Goal: Purchase product/service

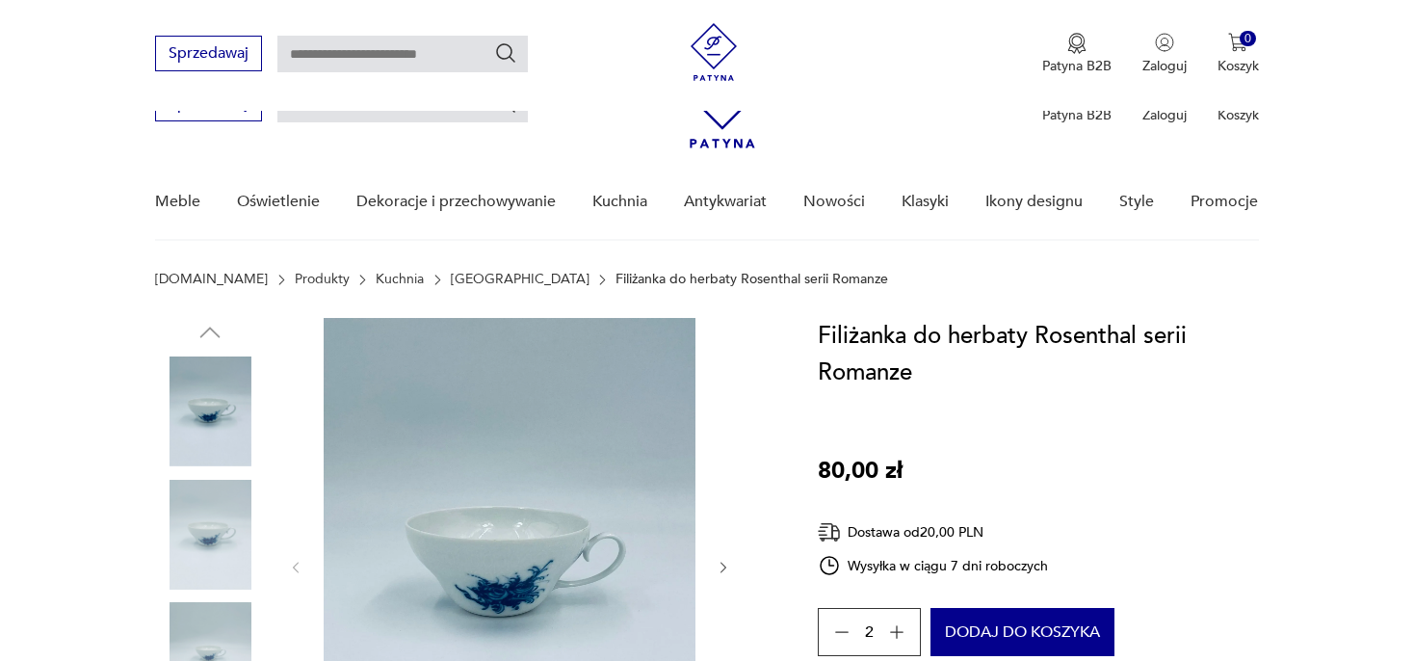
scroll to position [304, 0]
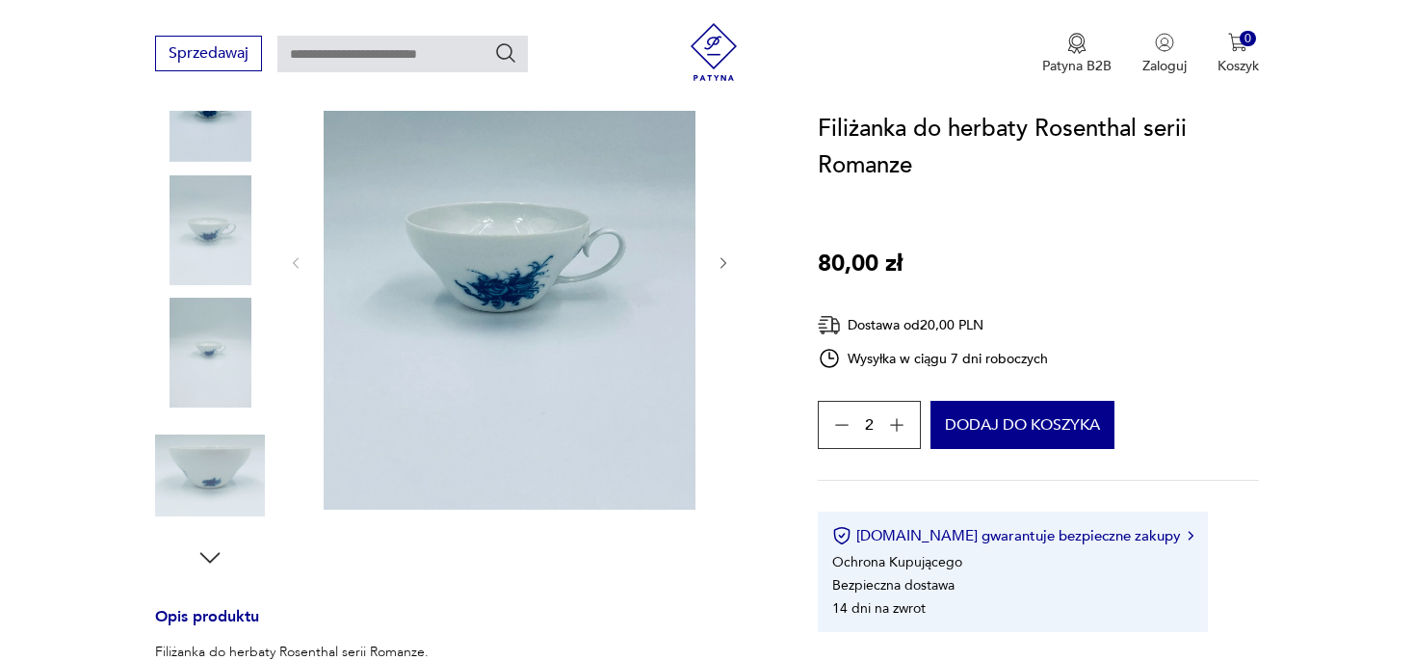
click at [895, 424] on icon "button" at bounding box center [896, 424] width 19 height 19
click at [895, 424] on div "3" at bounding box center [869, 425] width 103 height 48
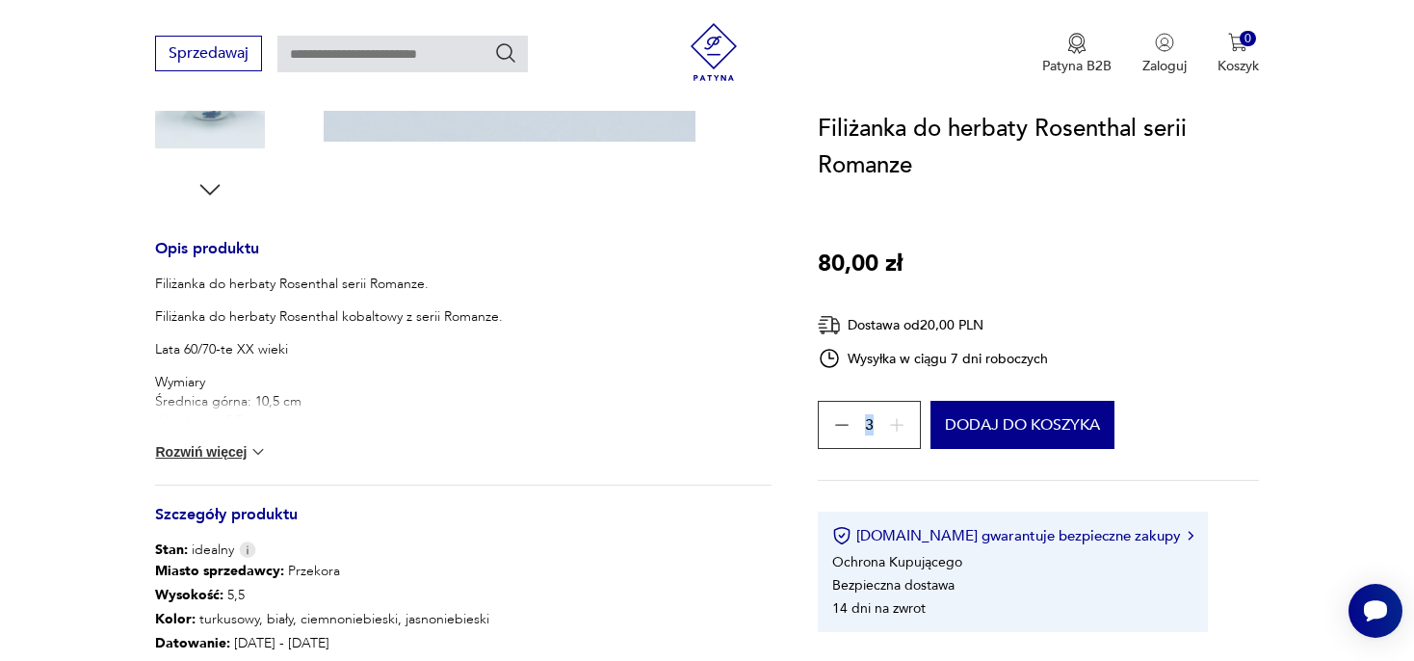
scroll to position [712, 0]
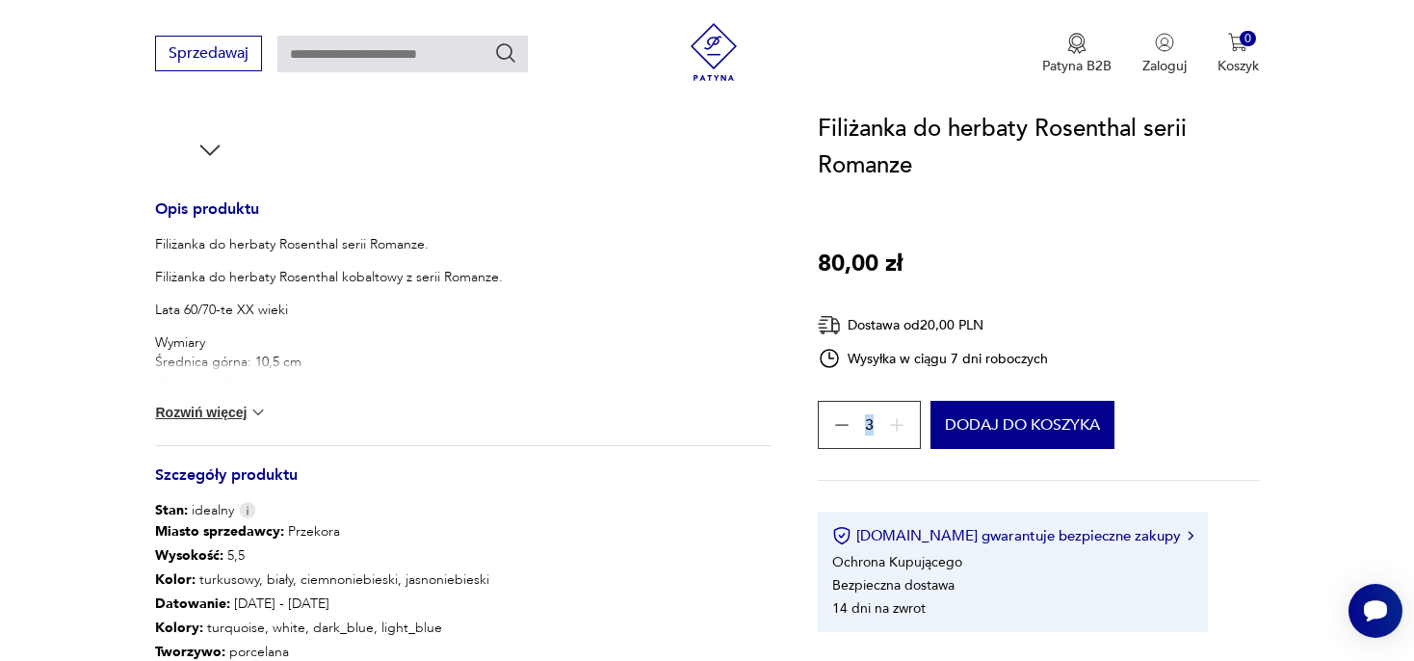
click at [258, 410] on img at bounding box center [258, 412] width 19 height 19
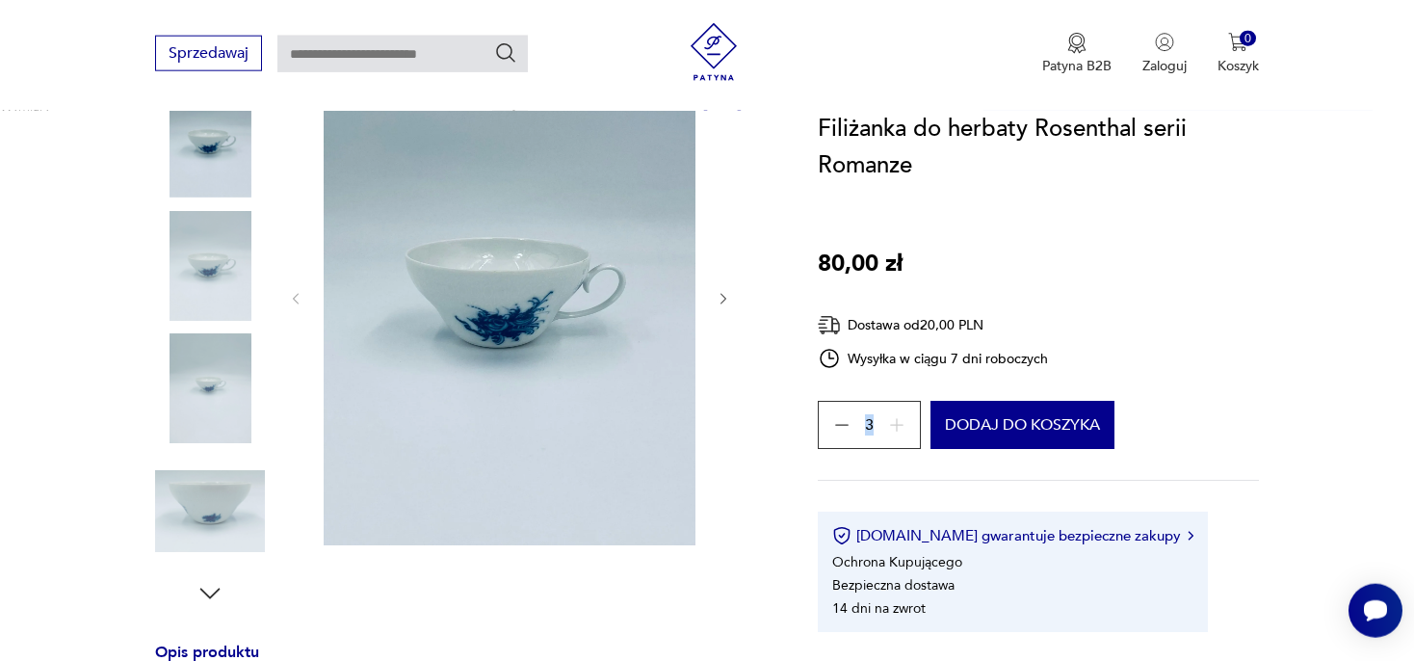
scroll to position [304, 0]
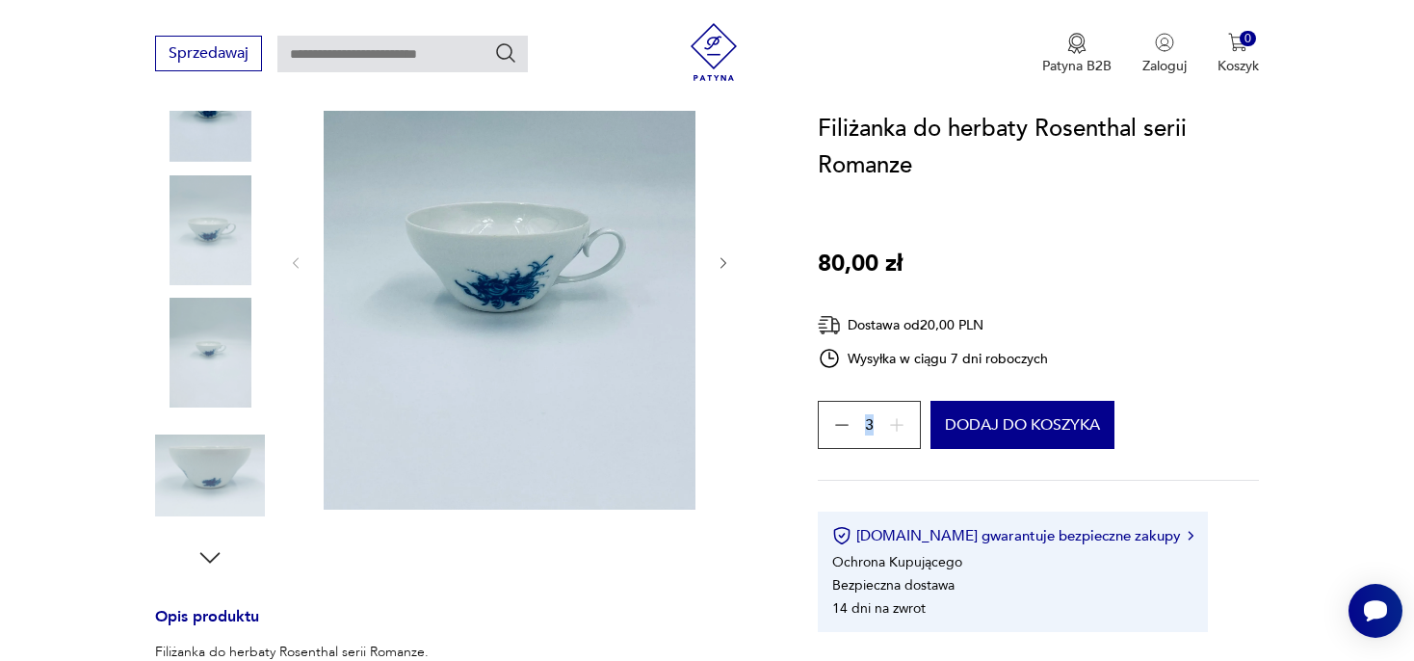
click at [721, 261] on icon "button" at bounding box center [724, 263] width 16 height 16
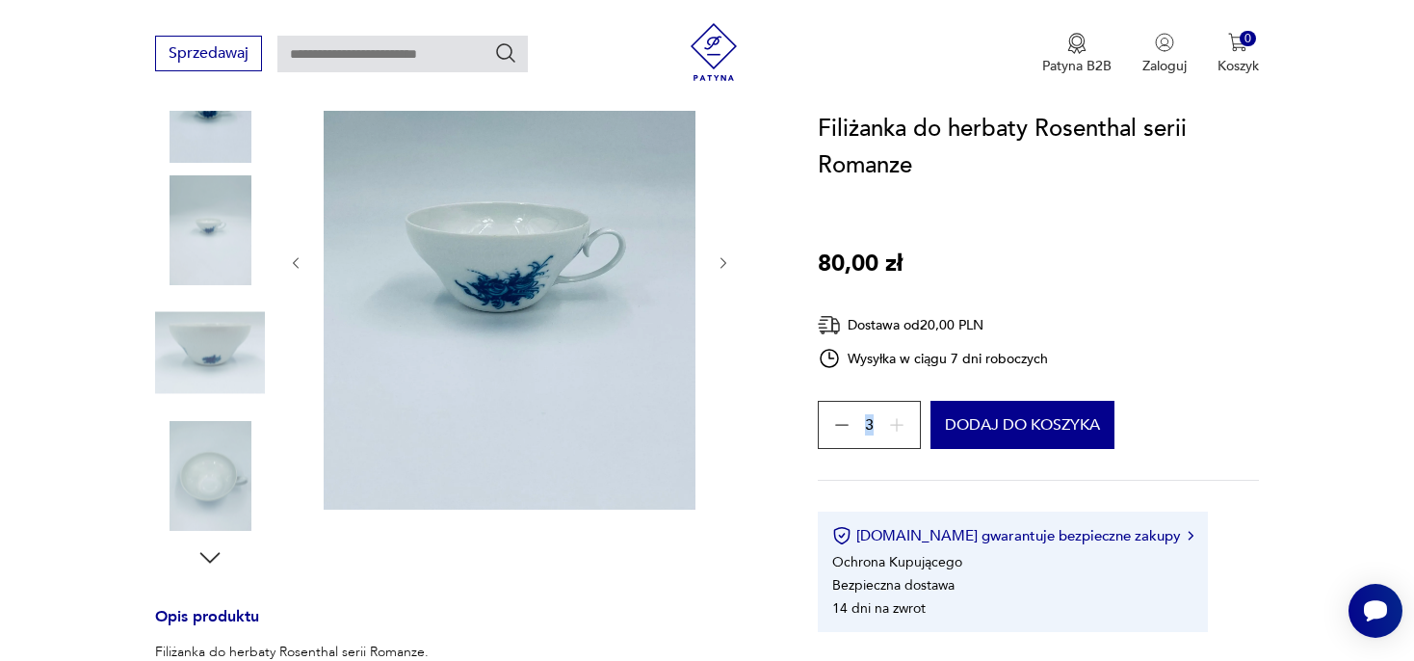
click at [721, 261] on icon "button" at bounding box center [724, 263] width 16 height 16
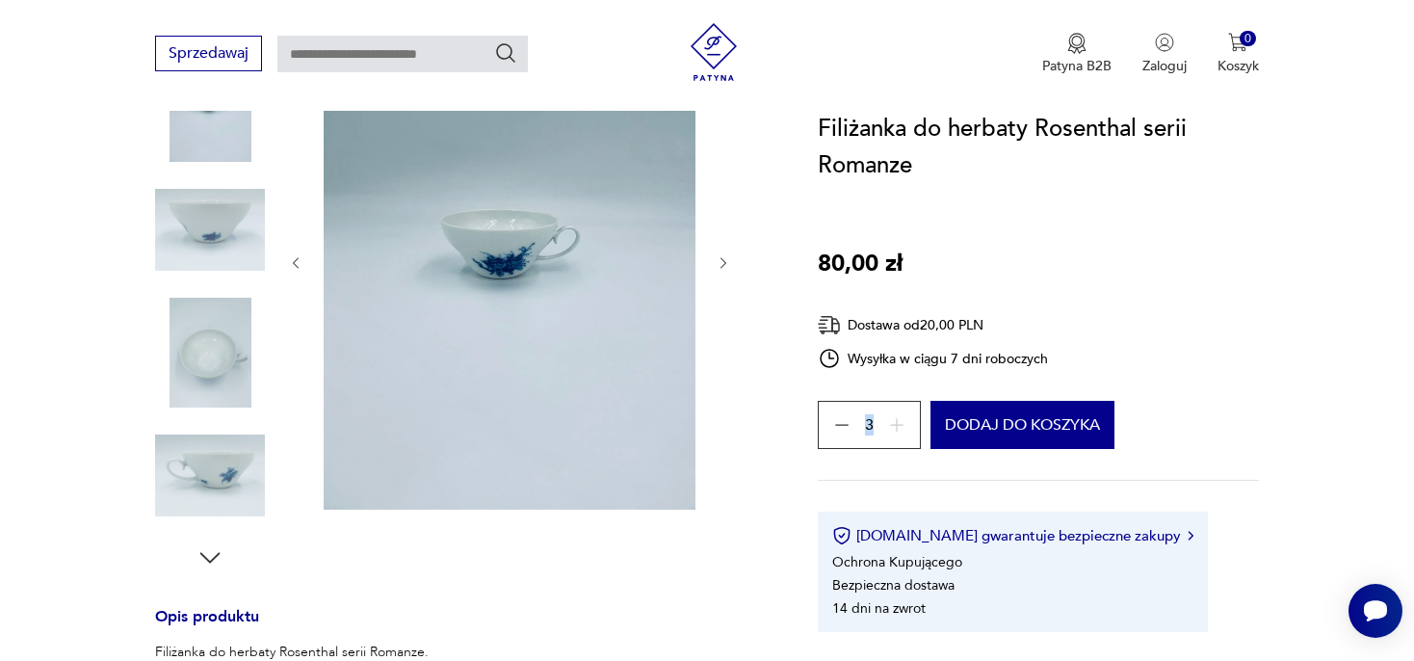
click at [721, 261] on icon "button" at bounding box center [724, 263] width 16 height 16
click at [721, 261] on div at bounding box center [509, 262] width 443 height 499
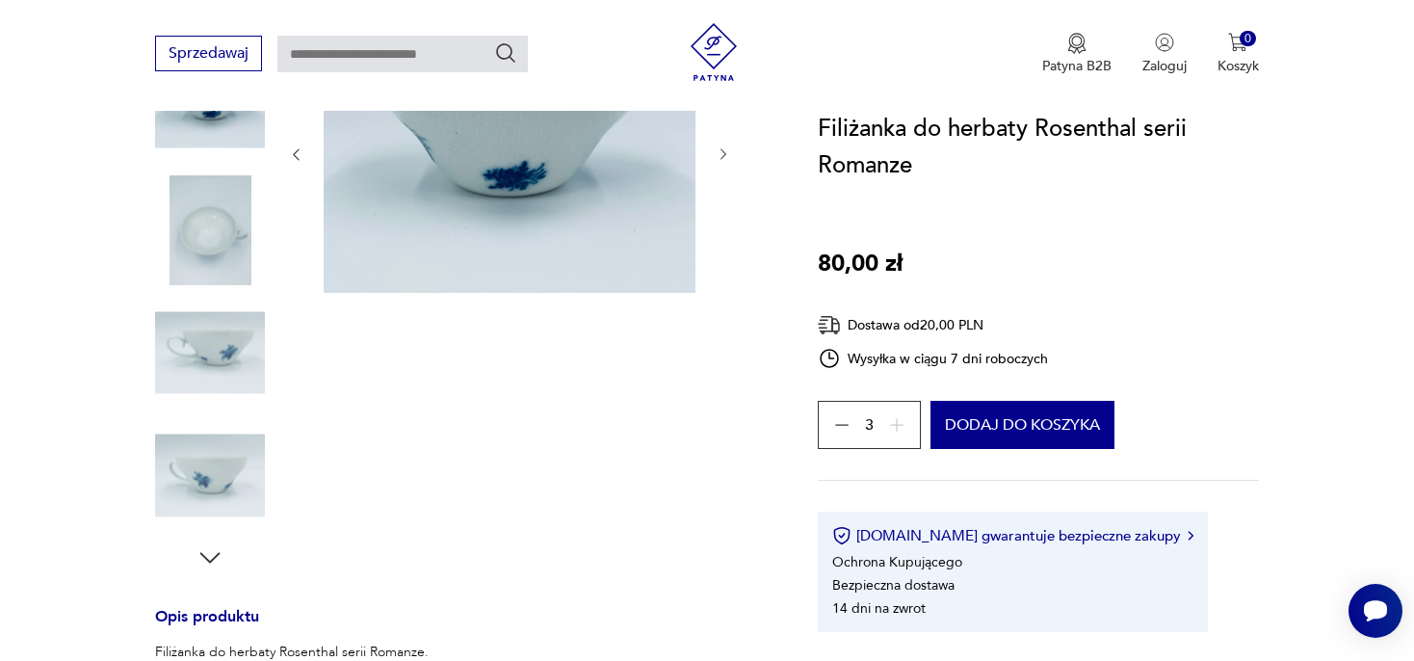
click at [721, 261] on div at bounding box center [509, 154] width 443 height 282
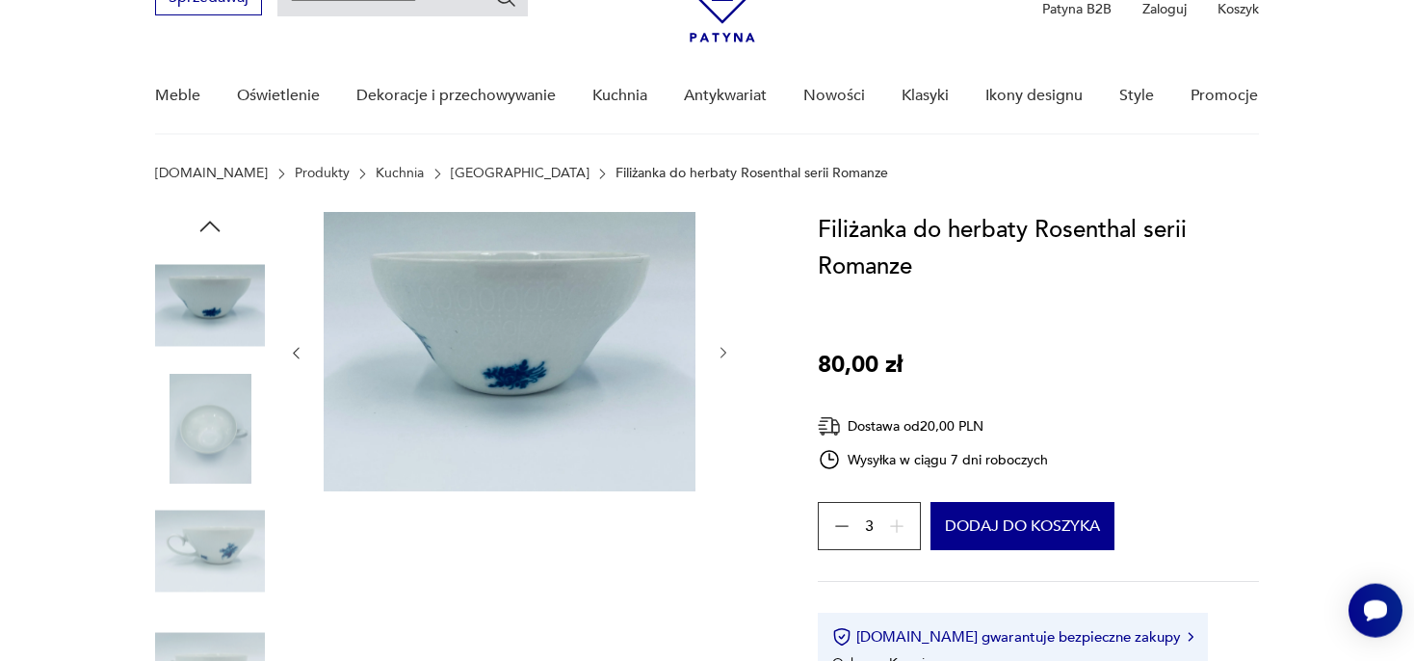
scroll to position [0, 0]
